Goal: Task Accomplishment & Management: Manage account settings

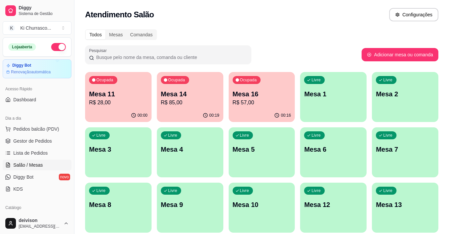
click at [229, 97] on div "Ocupada Mesa 11 R$ 28,00 00:00 Ocupada Mesa 14 R$ 85,00 00:19 Ocupada Mesa 16 R…" at bounding box center [262, 207] width 354 height 271
click at [249, 104] on p "R$ 57,00" at bounding box center [262, 102] width 59 height 8
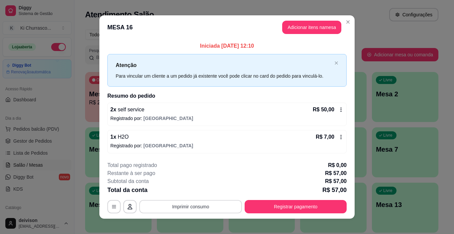
click at [205, 206] on button "Imprimir consumo" at bounding box center [190, 206] width 103 height 13
click at [205, 203] on button "Imprimir consumo" at bounding box center [191, 206] width 100 height 13
click at [199, 201] on button "Imprimir consumo" at bounding box center [190, 206] width 103 height 13
click at [195, 191] on button "IMPRESSORA" at bounding box center [190, 190] width 48 height 11
click at [197, 208] on button "Imprimir consumo" at bounding box center [190, 206] width 103 height 13
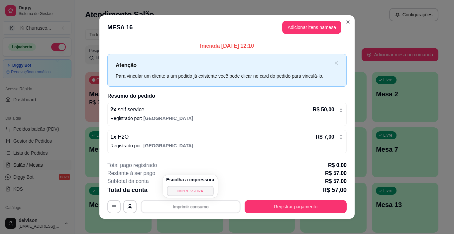
click at [185, 191] on button "IMPRESSORA" at bounding box center [190, 190] width 47 height 10
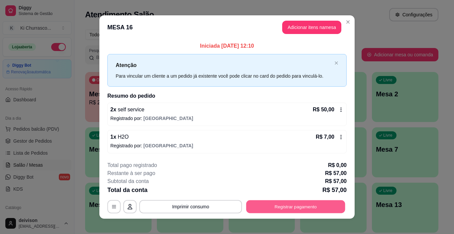
click at [290, 204] on button "Registrar pagamento" at bounding box center [296, 206] width 99 height 13
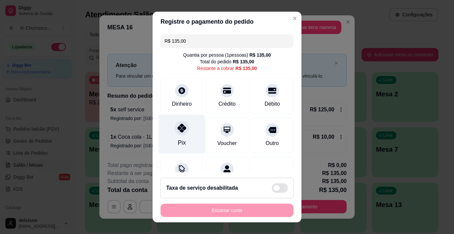
click at [180, 127] on icon at bounding box center [182, 127] width 9 height 9
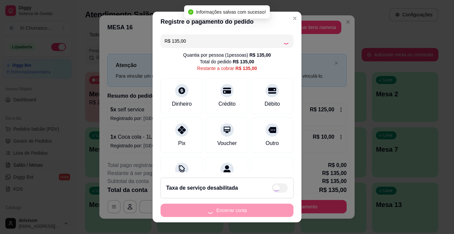
type input "R$ 0,00"
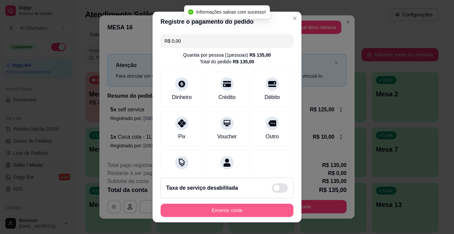
click at [211, 209] on button "Encerrar conta" at bounding box center [227, 209] width 133 height 13
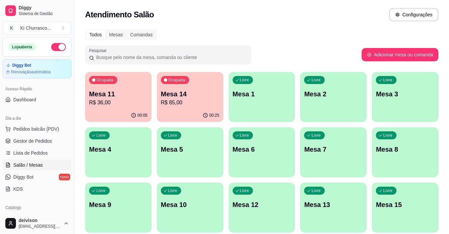
click at [191, 98] on p "R$ 85,00" at bounding box center [190, 102] width 59 height 8
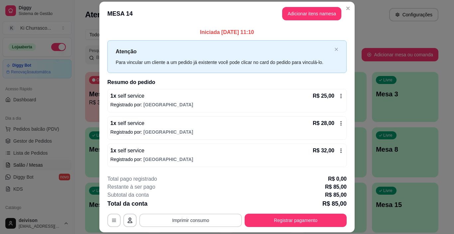
click at [203, 217] on button "Imprimir consumo" at bounding box center [190, 219] width 103 height 13
click at [180, 203] on button "IMPRESSORA" at bounding box center [190, 204] width 48 height 11
click at [254, 218] on button "Registrar pagamento" at bounding box center [296, 219] width 102 height 13
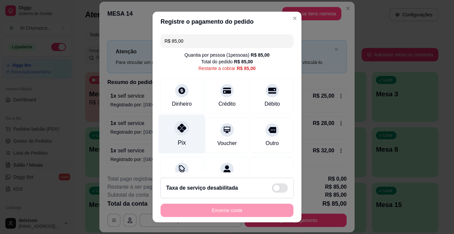
click at [182, 138] on div "Pix" at bounding box center [182, 133] width 47 height 39
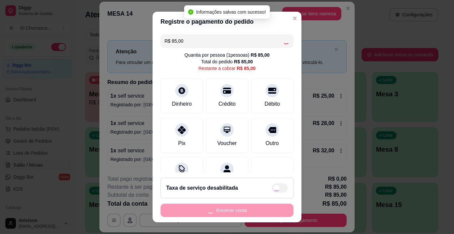
type input "R$ 0,00"
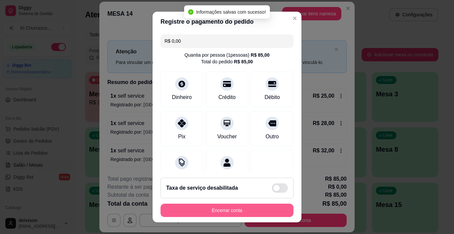
click at [214, 209] on button "Encerrar conta" at bounding box center [227, 209] width 133 height 13
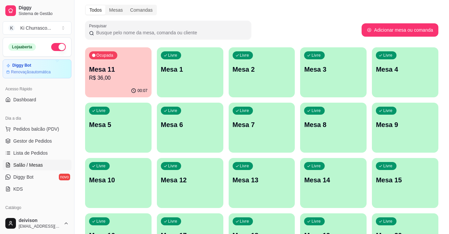
scroll to position [67, 0]
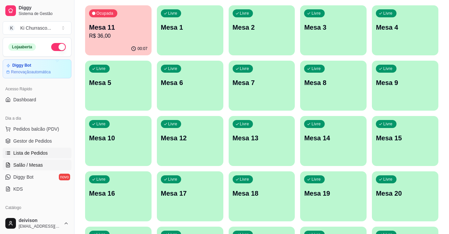
click at [19, 149] on span "Lista de Pedidos" at bounding box center [30, 152] width 35 height 7
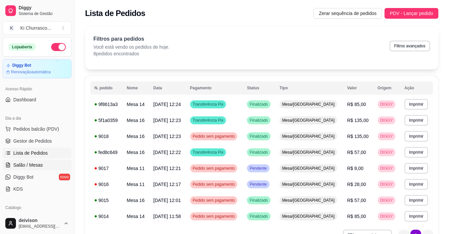
click at [30, 164] on span "Salão / Mesas" at bounding box center [28, 164] width 30 height 7
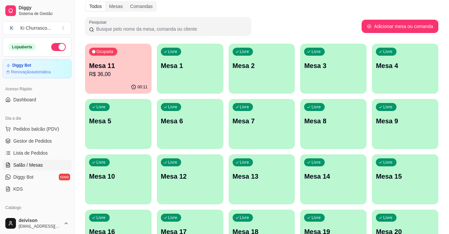
scroll to position [67, 0]
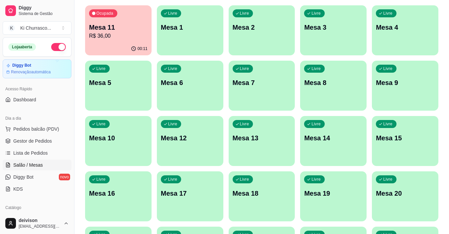
click at [115, 197] on p "Mesa 16" at bounding box center [118, 192] width 59 height 9
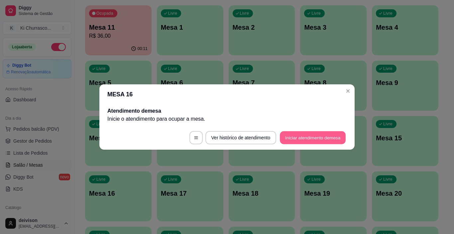
click at [324, 136] on button "Iniciar atendimento de mesa" at bounding box center [313, 137] width 66 height 13
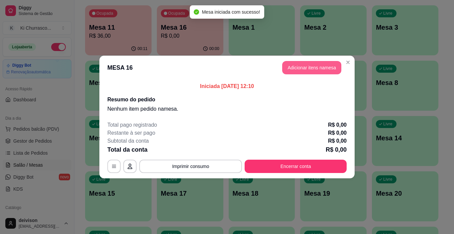
click at [309, 69] on button "Adicionar itens na mesa" at bounding box center [311, 67] width 59 height 13
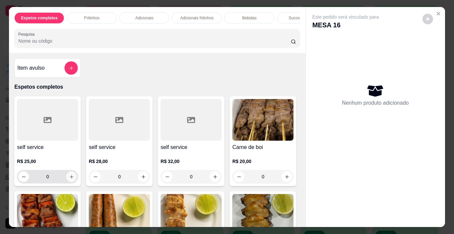
click at [69, 177] on icon "increase-product-quantity" at bounding box center [71, 176] width 5 height 5
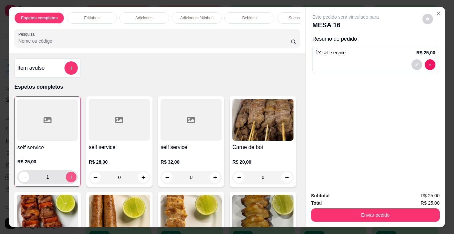
click at [69, 177] on icon "increase-product-quantity" at bounding box center [71, 176] width 5 height 5
click at [66, 176] on button "increase-product-quantity" at bounding box center [71, 176] width 11 height 11
type input "5"
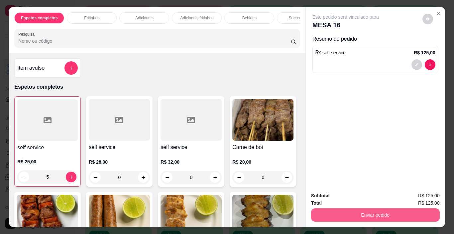
click at [359, 209] on button "Enviar pedido" at bounding box center [375, 214] width 129 height 13
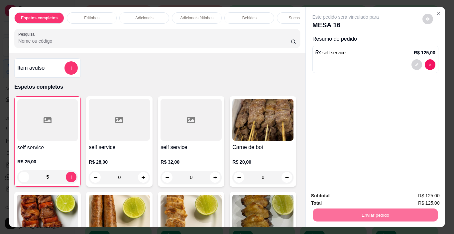
click at [414, 195] on button "Enviar pedido" at bounding box center [423, 195] width 38 height 13
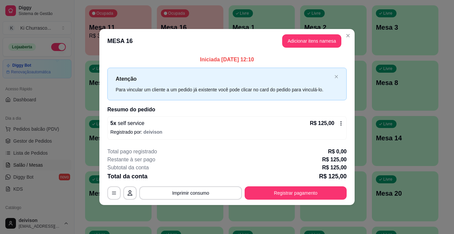
click at [354, 37] on header "MESA 16 Adicionar itens na mesa" at bounding box center [227, 41] width 256 height 24
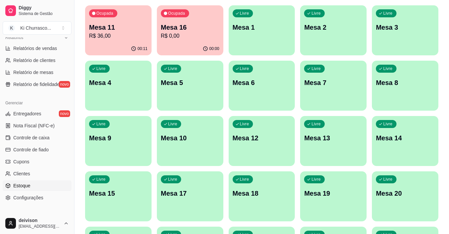
scroll to position [233, 0]
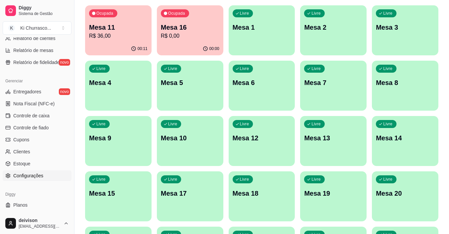
click at [38, 173] on span "Configurações" at bounding box center [28, 175] width 30 height 7
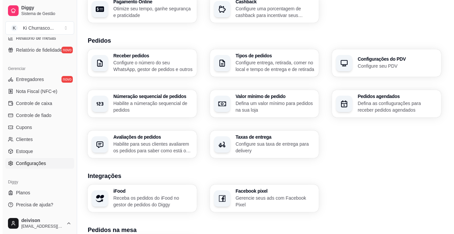
scroll to position [233, 0]
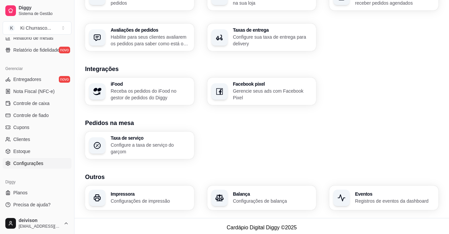
click at [147, 182] on section "Outros Impressora Configurações de impressão Balança Configurações de balança E…" at bounding box center [262, 191] width 354 height 38
click at [161, 191] on h3 "Impressora" at bounding box center [151, 193] width 80 height 5
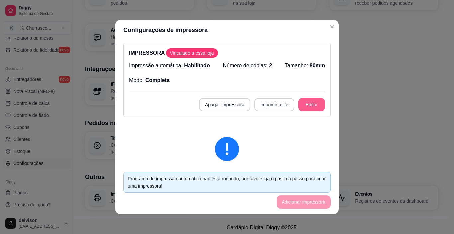
click at [304, 106] on button "Editar" at bounding box center [312, 104] width 27 height 13
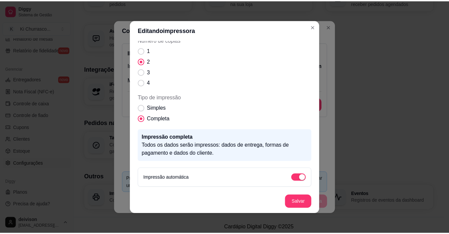
scroll to position [1, 0]
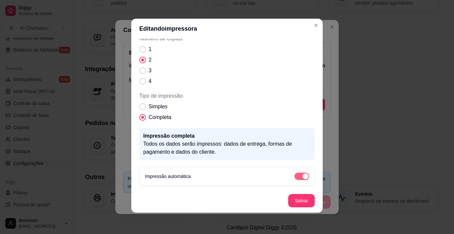
click at [295, 176] on span "button" at bounding box center [302, 175] width 15 height 7
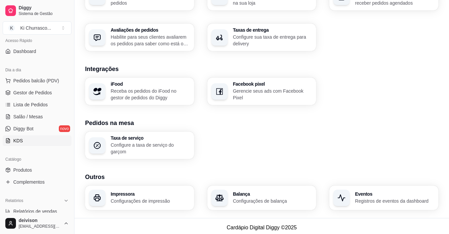
scroll to position [46, 0]
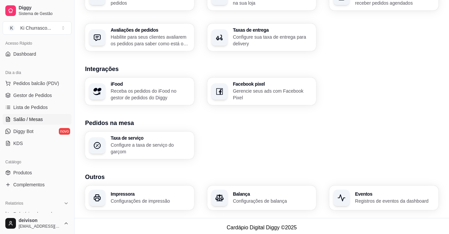
click at [38, 119] on span "Salão / Mesas" at bounding box center [28, 119] width 30 height 7
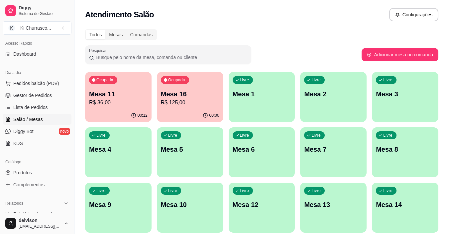
click at [135, 104] on p "R$ 36,00" at bounding box center [118, 102] width 59 height 8
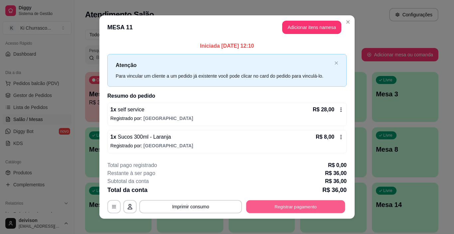
click at [280, 209] on button "Registrar pagamento" at bounding box center [296, 206] width 99 height 13
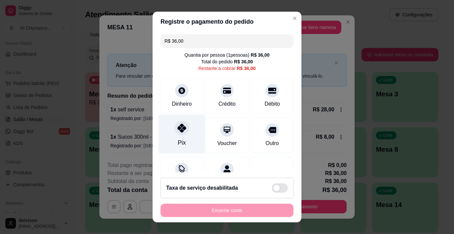
click at [178, 137] on div "Pix" at bounding box center [182, 133] width 47 height 39
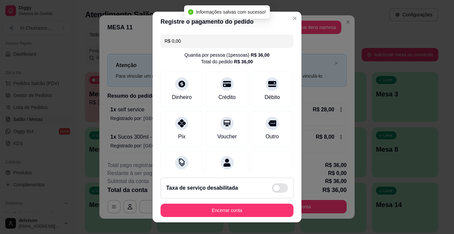
type input "R$ 0,00"
click at [239, 210] on button "Encerrar conta" at bounding box center [227, 209] width 133 height 13
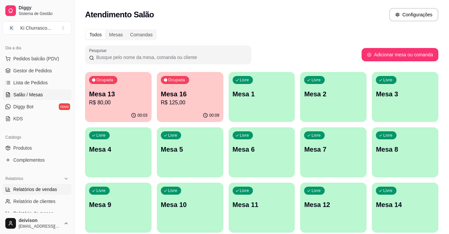
scroll to position [112, 0]
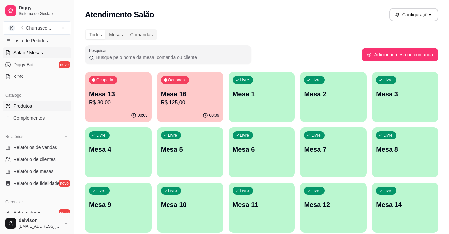
click at [24, 108] on span "Produtos" at bounding box center [22, 105] width 19 height 7
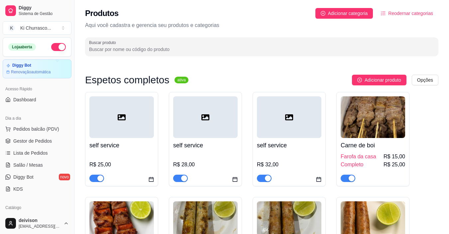
click at [171, 48] on input "Buscar produto" at bounding box center [262, 49] width 346 height 7
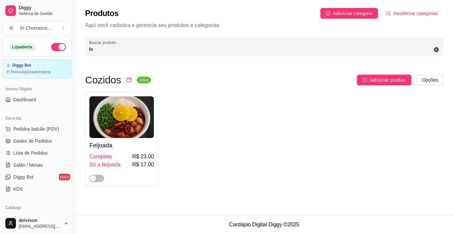
type input "f"
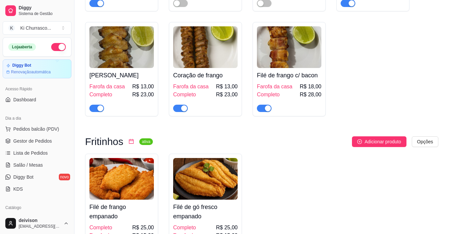
scroll to position [279, 0]
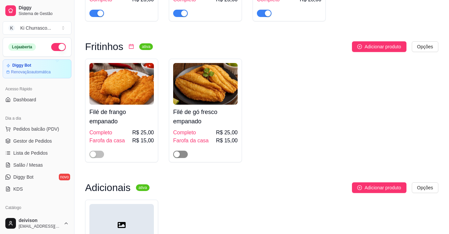
type input "g"
click at [181, 155] on span "button" at bounding box center [180, 153] width 15 height 7
click at [99, 153] on span "button" at bounding box center [96, 153] width 15 height 7
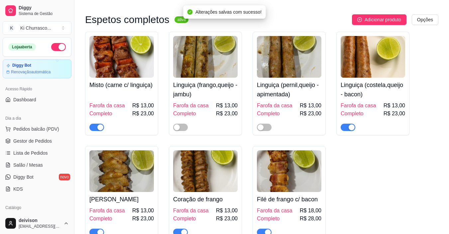
scroll to position [0, 0]
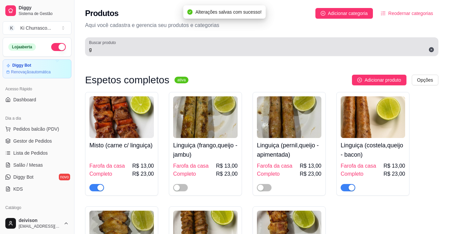
click at [159, 54] on div "Buscar produto g" at bounding box center [262, 46] width 354 height 19
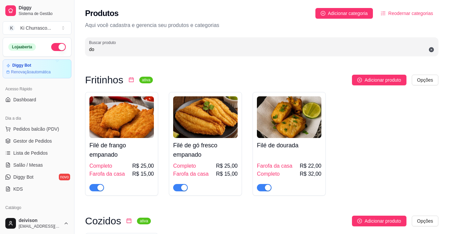
type input "do"
click at [29, 163] on span "Salão / Mesas" at bounding box center [28, 164] width 30 height 7
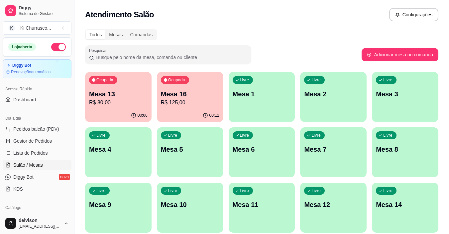
click at [186, 107] on div "Ocupada Mesa 16 R$ 125,00" at bounding box center [190, 90] width 67 height 37
click at [183, 93] on p "Mesa 16" at bounding box center [190, 93] width 57 height 9
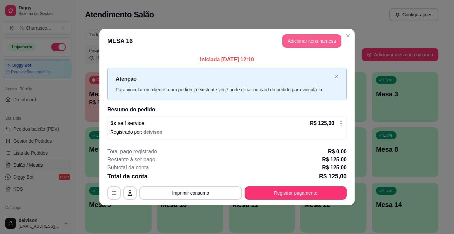
click at [311, 40] on button "Adicionar itens na mesa" at bounding box center [311, 40] width 59 height 13
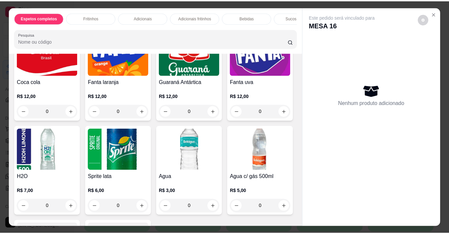
scroll to position [965, 0]
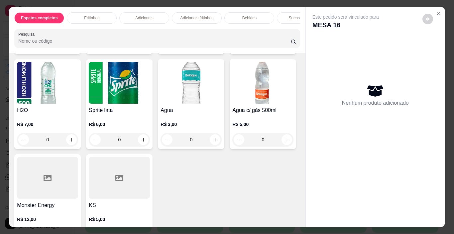
click at [70, 51] on div "0" at bounding box center [47, 44] width 61 height 13
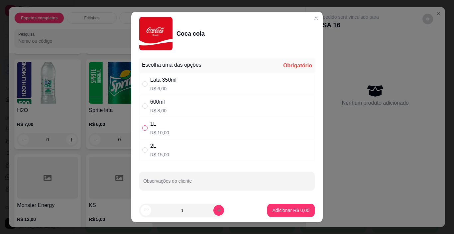
drag, startPoint x: 143, startPoint y: 126, endPoint x: 147, endPoint y: 129, distance: 4.3
click at [144, 127] on input "" at bounding box center [144, 127] width 5 height 5
radio input "true"
click at [283, 213] on p "Adicionar R$ 10,00" at bounding box center [290, 210] width 40 height 7
type input "1"
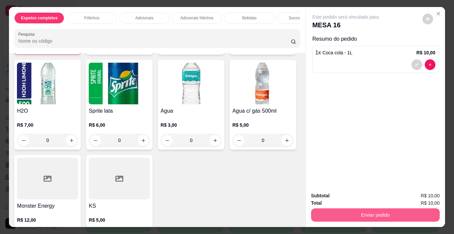
click at [382, 214] on button "Enviar pedido" at bounding box center [375, 214] width 129 height 13
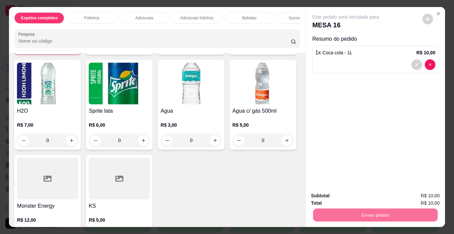
click at [414, 194] on button "Enviar pedido" at bounding box center [423, 195] width 38 height 13
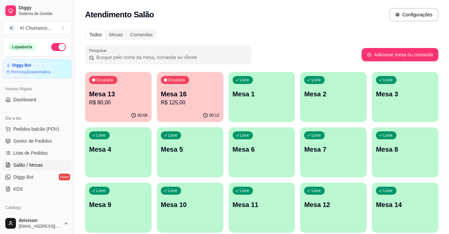
click at [120, 96] on p "Mesa 13" at bounding box center [118, 93] width 59 height 9
click at [175, 96] on p "Mesa 16" at bounding box center [190, 93] width 59 height 9
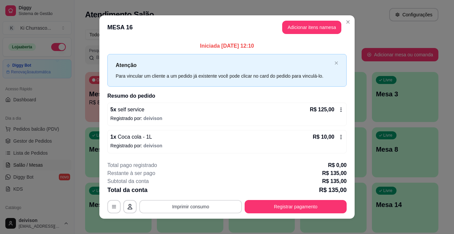
click at [162, 207] on button "Imprimir consumo" at bounding box center [190, 206] width 103 height 13
click at [176, 191] on button "IMPRESSORA" at bounding box center [190, 190] width 48 height 11
click at [252, 207] on button "Registrar pagamento" at bounding box center [296, 206] width 102 height 13
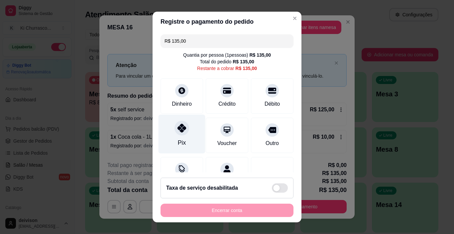
drag, startPoint x: 169, startPoint y: 129, endPoint x: 179, endPoint y: 176, distance: 47.2
click at [169, 130] on div "Pix" at bounding box center [182, 133] width 47 height 39
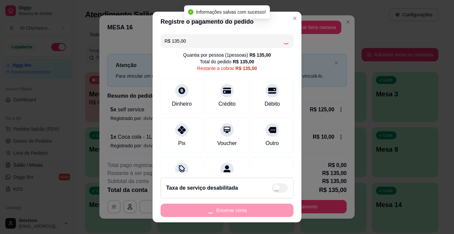
type input "R$ 0,00"
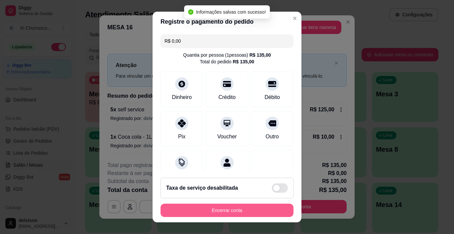
click at [195, 205] on button "Encerrar conta" at bounding box center [227, 209] width 133 height 13
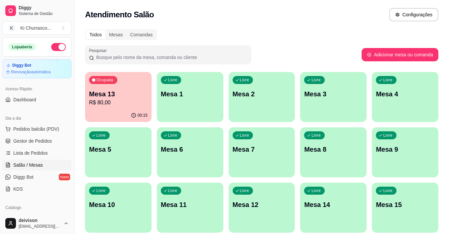
click at [400, 34] on div "Todos Mesas Comandas" at bounding box center [262, 34] width 354 height 11
click at [387, 36] on div "Todos Mesas Comandas" at bounding box center [262, 34] width 354 height 11
click at [120, 92] on p "Mesa 13" at bounding box center [118, 93] width 59 height 9
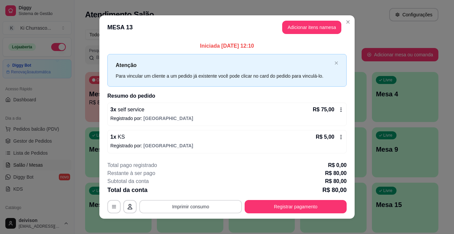
click at [201, 207] on button "Imprimir consumo" at bounding box center [190, 206] width 103 height 13
click at [193, 188] on button "IMPRESSORA" at bounding box center [190, 190] width 47 height 10
click at [265, 206] on button "Registrar pagamento" at bounding box center [296, 206] width 102 height 13
click at [180, 118] on div "Pix" at bounding box center [182, 133] width 47 height 39
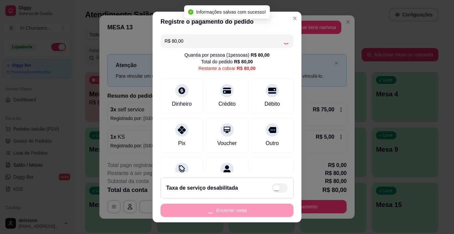
type input "R$ 0,00"
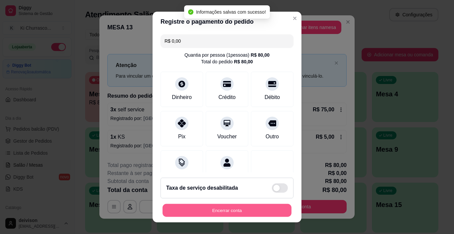
click at [210, 208] on button "Encerrar conta" at bounding box center [227, 210] width 129 height 13
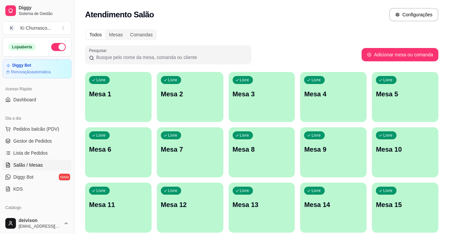
click at [409, 36] on div "Todos Mesas Comandas" at bounding box center [262, 34] width 354 height 11
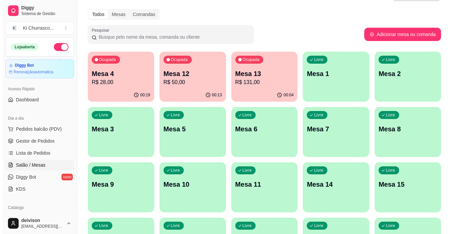
scroll to position [0, 0]
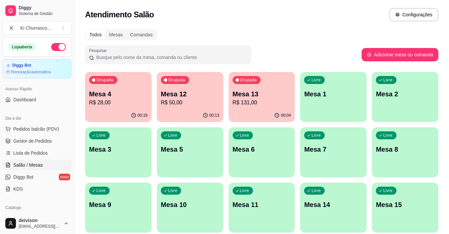
click at [262, 101] on p "R$ 131,00" at bounding box center [262, 102] width 59 height 8
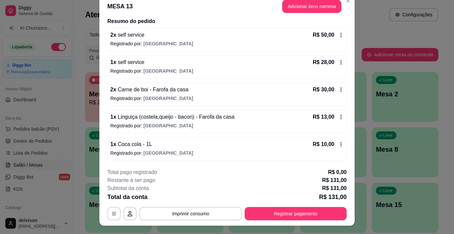
scroll to position [20, 0]
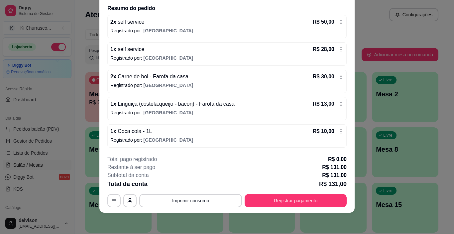
click at [339, 130] on icon at bounding box center [341, 130] width 5 height 5
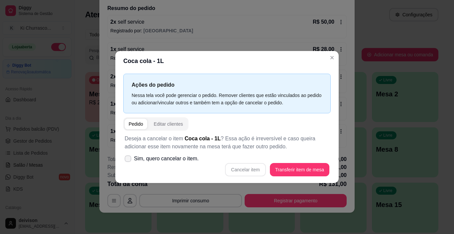
click at [130, 158] on icon at bounding box center [127, 158] width 5 height 4
click at [129, 160] on input "Sim, quero cancelar o item." at bounding box center [126, 162] width 4 height 4
checkbox input "true"
click at [234, 164] on button "Cancelar item" at bounding box center [245, 169] width 41 height 13
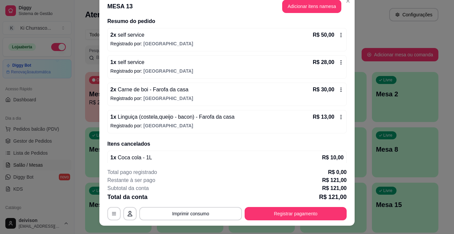
scroll to position [0, 0]
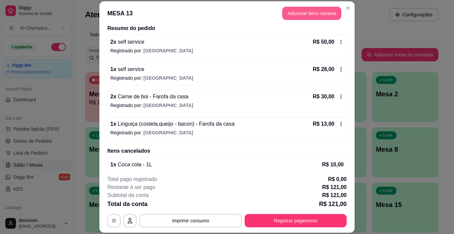
click at [305, 18] on button "Adicionar itens na mesa" at bounding box center [311, 13] width 59 height 13
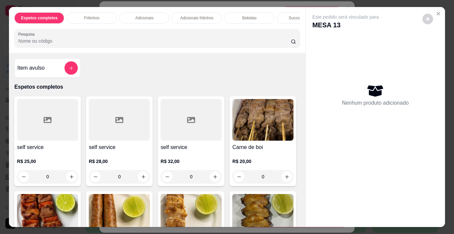
click at [114, 44] on input "Pesquisa" at bounding box center [154, 41] width 273 height 7
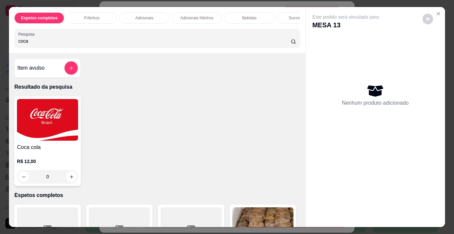
type input "coca"
click at [67, 125] on img at bounding box center [47, 120] width 61 height 42
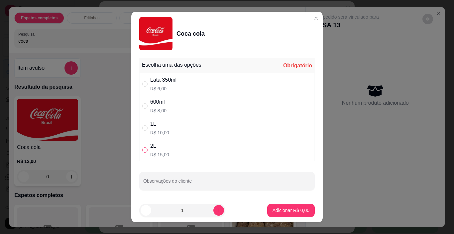
click at [143, 148] on input "" at bounding box center [144, 149] width 5 height 5
radio input "true"
click at [275, 205] on button "Adicionar R$ 15,00" at bounding box center [289, 210] width 49 height 13
type input "1"
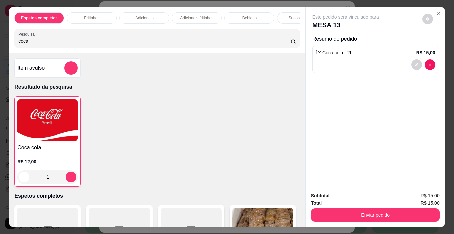
click at [378, 219] on div "Subtotal R$ 15,00 Total R$ 15,00 Enviar pedido" at bounding box center [375, 206] width 139 height 40
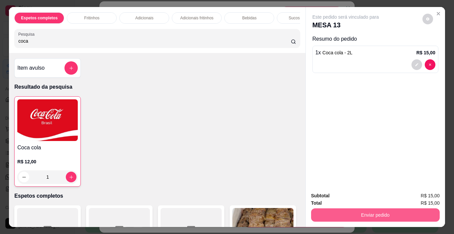
click at [376, 212] on button "Enviar pedido" at bounding box center [375, 214] width 129 height 13
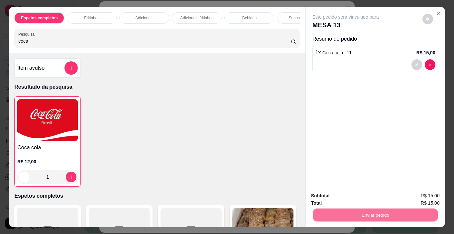
click at [409, 193] on button "Enviar pedido" at bounding box center [423, 195] width 37 height 12
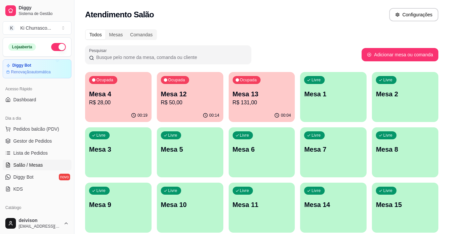
click at [139, 94] on p "Mesa 4" at bounding box center [118, 93] width 59 height 9
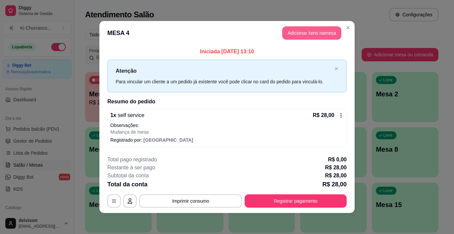
click at [326, 32] on button "Adicionar itens na mesa" at bounding box center [311, 32] width 59 height 13
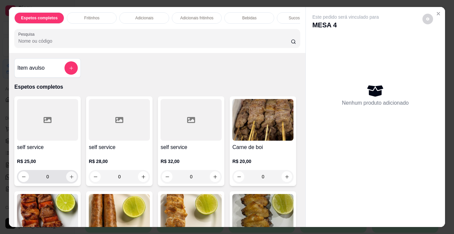
click at [70, 179] on icon "increase-product-quantity" at bounding box center [71, 176] width 5 height 5
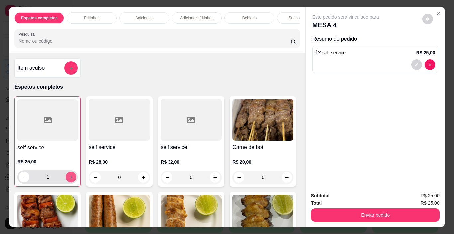
click at [70, 179] on icon "increase-product-quantity" at bounding box center [71, 176] width 5 height 5
type input "2"
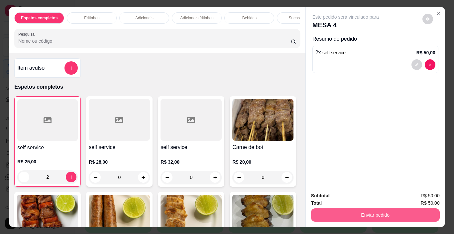
click at [378, 213] on button "Enviar pedido" at bounding box center [375, 214] width 129 height 13
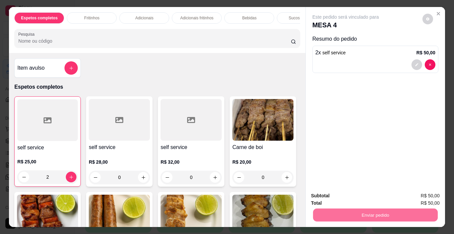
click at [421, 192] on button "Enviar pedido" at bounding box center [423, 195] width 38 height 13
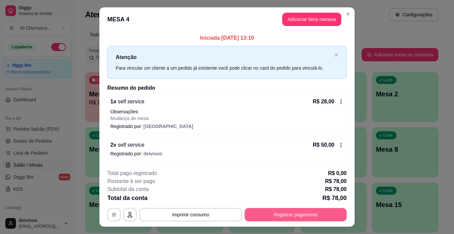
click at [283, 212] on button "Registrar pagamento" at bounding box center [296, 214] width 102 height 13
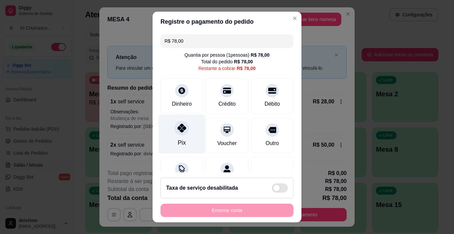
click at [185, 130] on div "Pix" at bounding box center [182, 133] width 47 height 39
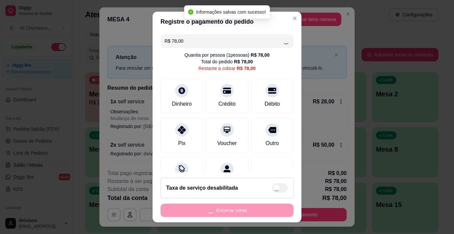
type input "R$ 0,00"
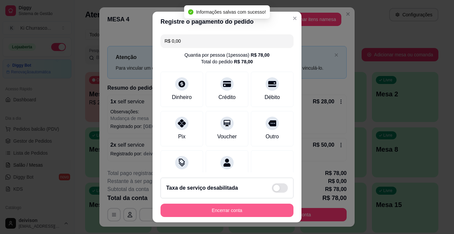
click at [248, 209] on button "Encerrar conta" at bounding box center [227, 209] width 133 height 13
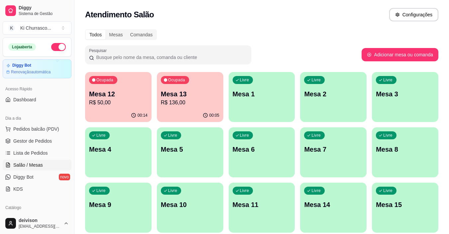
click at [125, 100] on p "R$ 50,00" at bounding box center [118, 102] width 59 height 8
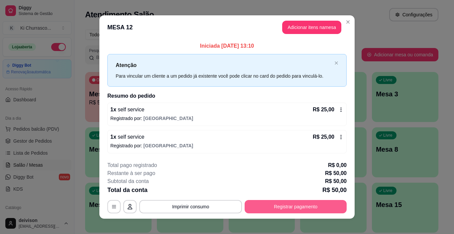
click at [271, 209] on button "Registrar pagamento" at bounding box center [296, 206] width 102 height 13
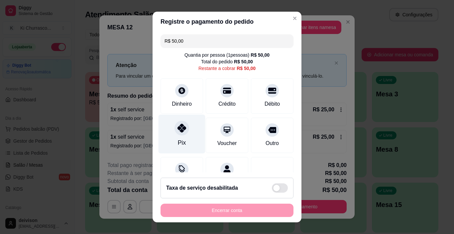
click at [181, 139] on div "Pix" at bounding box center [182, 142] width 8 height 9
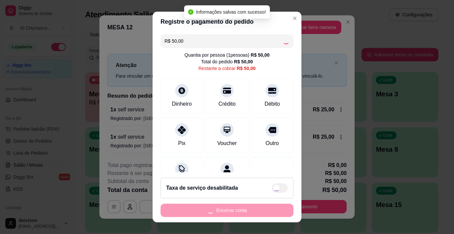
type input "R$ 0,00"
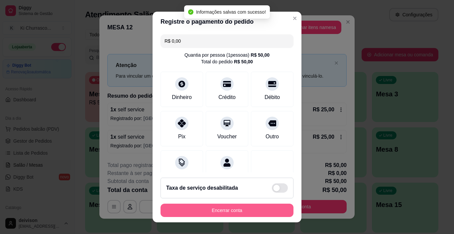
click at [231, 210] on button "Encerrar conta" at bounding box center [227, 209] width 133 height 13
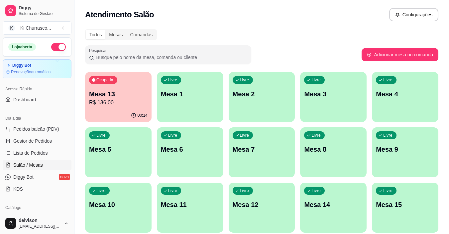
click at [376, 38] on div "Todos Mesas Comandas" at bounding box center [262, 34] width 354 height 11
click at [449, 133] on div "Todos Mesas Comandas Pesquisar Adicionar mesa ou comanda Ocupada Mesa 13 R$ 136…" at bounding box center [262, 187] width 375 height 325
click at [107, 103] on p "R$ 136,00" at bounding box center [118, 102] width 59 height 8
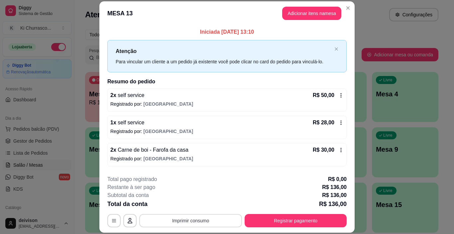
click at [209, 219] on button "Imprimir consumo" at bounding box center [190, 220] width 103 height 13
click at [177, 205] on button "IMPRESSORA" at bounding box center [190, 205] width 48 height 11
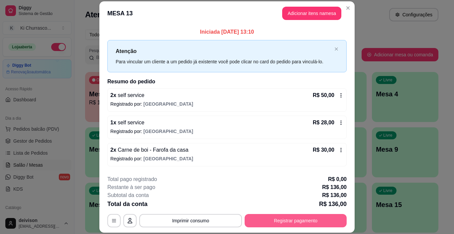
click at [279, 216] on button "Registrar pagamento" at bounding box center [296, 220] width 102 height 13
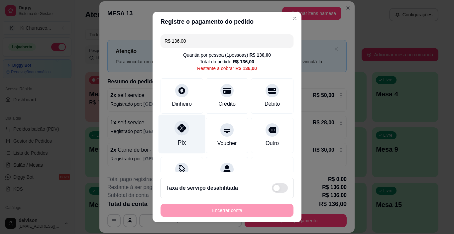
click at [183, 128] on div at bounding box center [182, 128] width 15 height 15
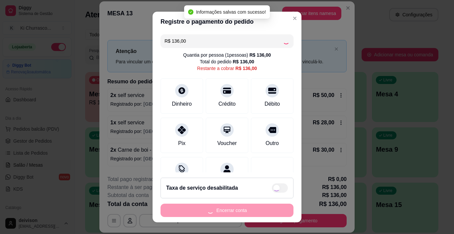
type input "R$ 0,00"
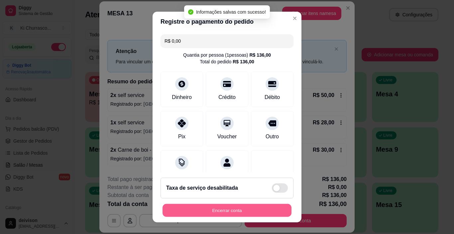
click at [226, 210] on button "Encerrar conta" at bounding box center [227, 210] width 129 height 13
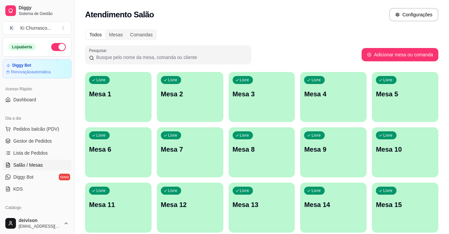
click at [277, 45] on div "Todos Mesas Comandas Pesquisar Adicionar mesa ou comanda Livre Mesa 1 Livre Mes…" at bounding box center [262, 187] width 375 height 325
click at [45, 143] on span "Gestor de Pedidos" at bounding box center [32, 140] width 39 height 7
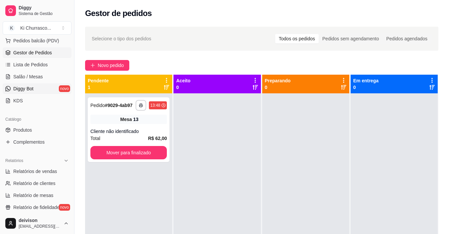
scroll to position [100, 0]
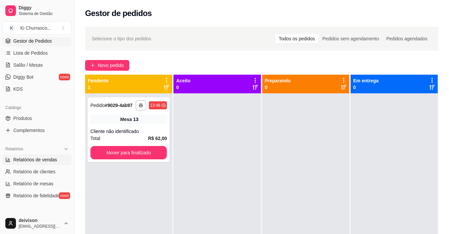
click at [38, 156] on span "Relatórios de vendas" at bounding box center [35, 159] width 44 height 7
select select "ALL"
select select "0"
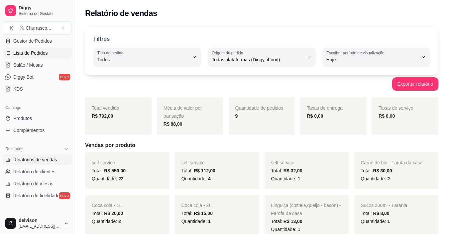
scroll to position [67, 0]
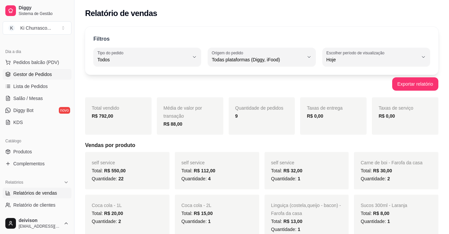
click at [31, 75] on span "Gestor de Pedidos" at bounding box center [32, 74] width 39 height 7
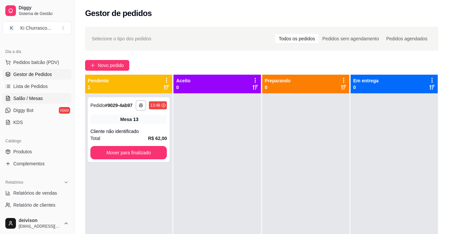
click at [37, 99] on span "Salão / Mesas" at bounding box center [28, 98] width 30 height 7
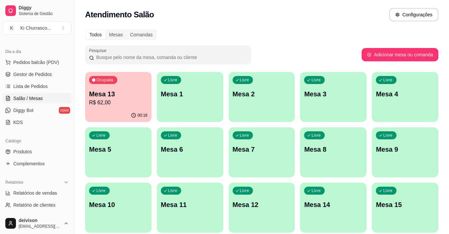
click at [105, 102] on p "R$ 62,00" at bounding box center [118, 102] width 59 height 8
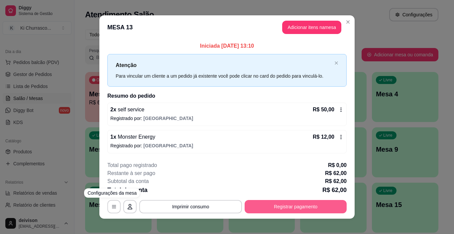
click at [272, 206] on button "Registrar pagamento" at bounding box center [296, 206] width 102 height 13
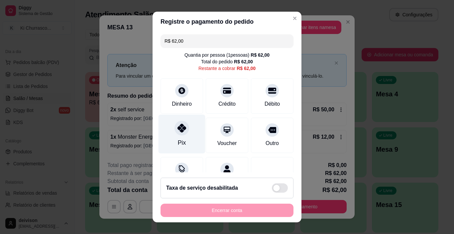
click at [178, 127] on icon at bounding box center [182, 127] width 9 height 9
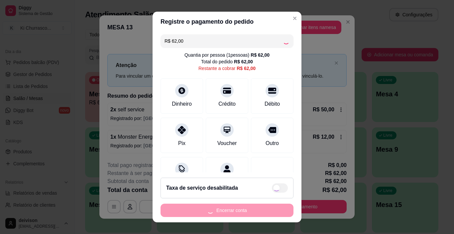
click at [229, 210] on div "Encerrar conta" at bounding box center [227, 209] width 133 height 13
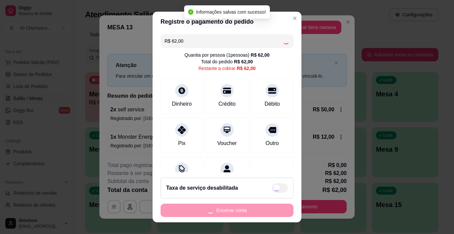
type input "R$ 0,00"
click at [227, 213] on button "Encerrar conta" at bounding box center [227, 209] width 133 height 13
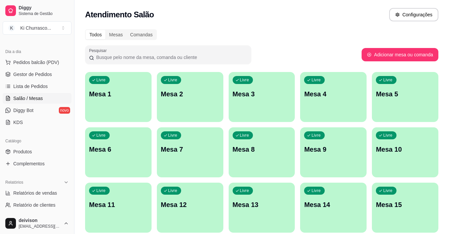
click at [382, 25] on div "Atendimento Salão Configurações" at bounding box center [262, 12] width 375 height 25
